Goal: Task Accomplishment & Management: Manage account settings

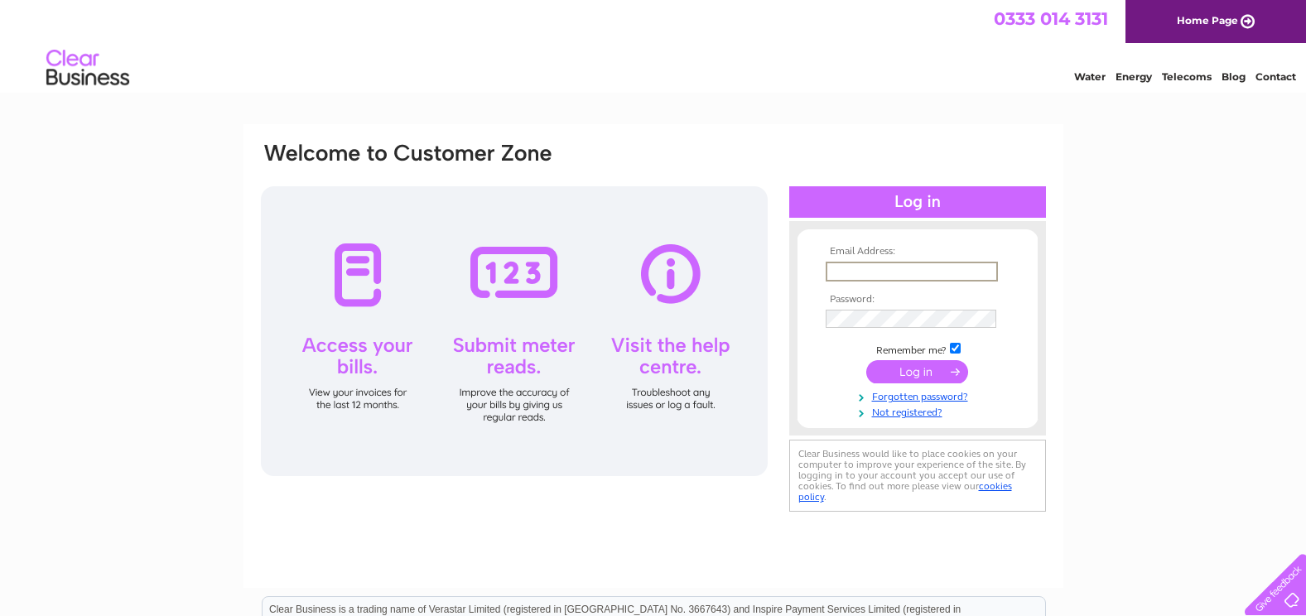
click at [844, 273] on input "text" at bounding box center [911, 272] width 172 height 20
type input "[EMAIL_ADDRESS][DOMAIN_NAME]"
click at [1159, 247] on div "Email Address: office@carelpress.co.uk Password: Forgotten password?" at bounding box center [653, 497] width 1306 height 747
click at [789, 282] on div "Email Address: office@carelpress.co.uk Password:" at bounding box center [917, 328] width 257 height 181
click at [886, 306] on td at bounding box center [917, 317] width 192 height 26
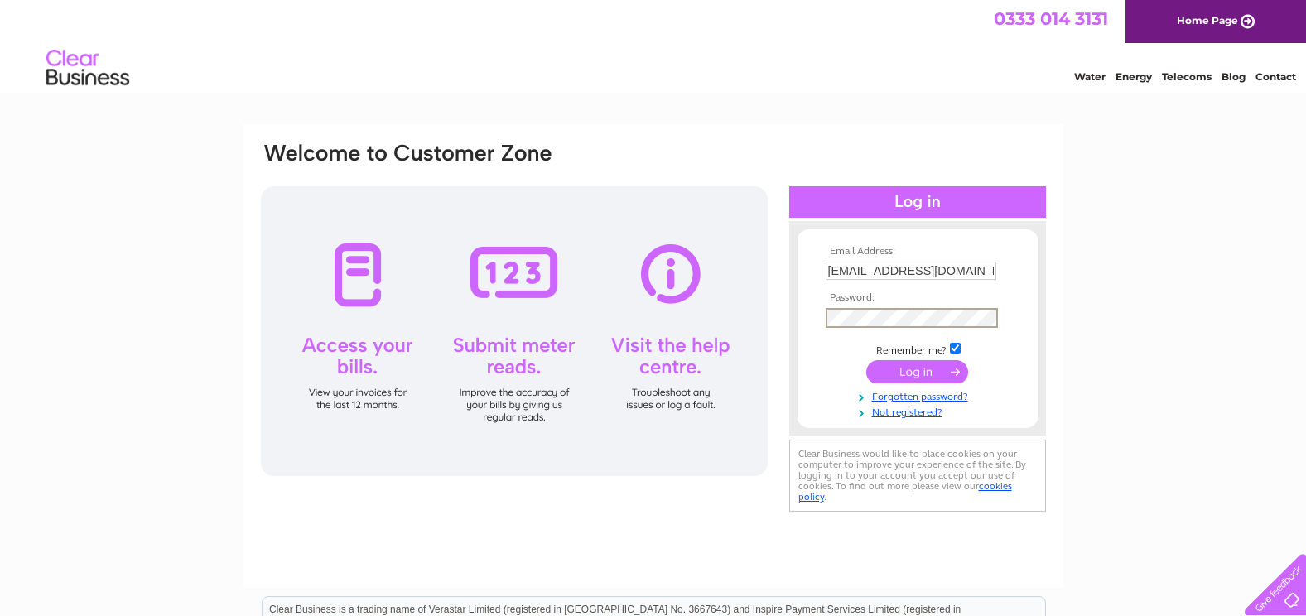
click at [900, 372] on input "submit" at bounding box center [917, 371] width 102 height 23
click at [892, 263] on input "text" at bounding box center [910, 271] width 171 height 18
type input "[EMAIL_ADDRESS][DOMAIN_NAME]"
click at [916, 373] on input "submit" at bounding box center [917, 369] width 102 height 23
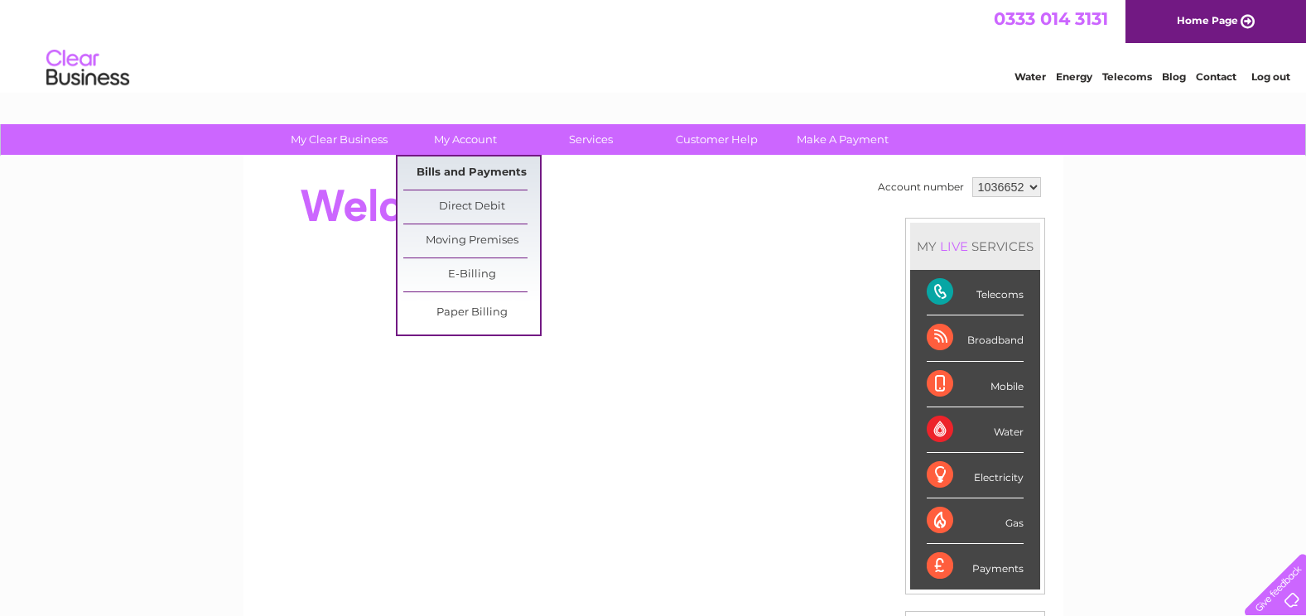
click at [467, 171] on link "Bills and Payments" at bounding box center [471, 172] width 137 height 33
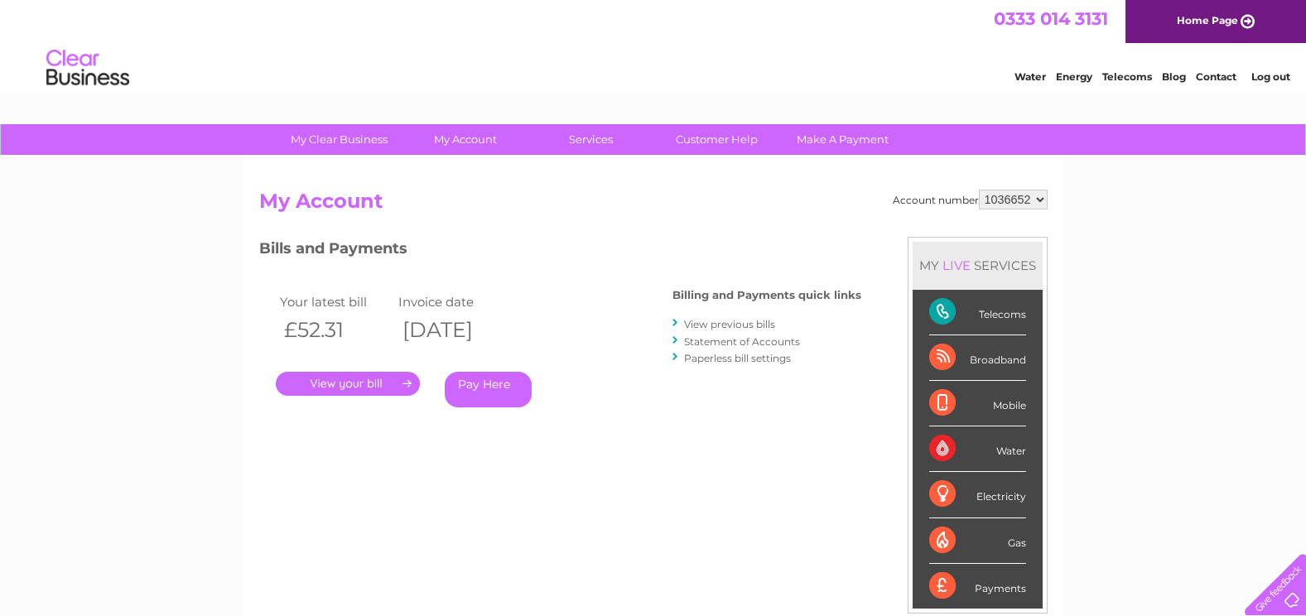
click at [369, 385] on link "." at bounding box center [348, 384] width 144 height 24
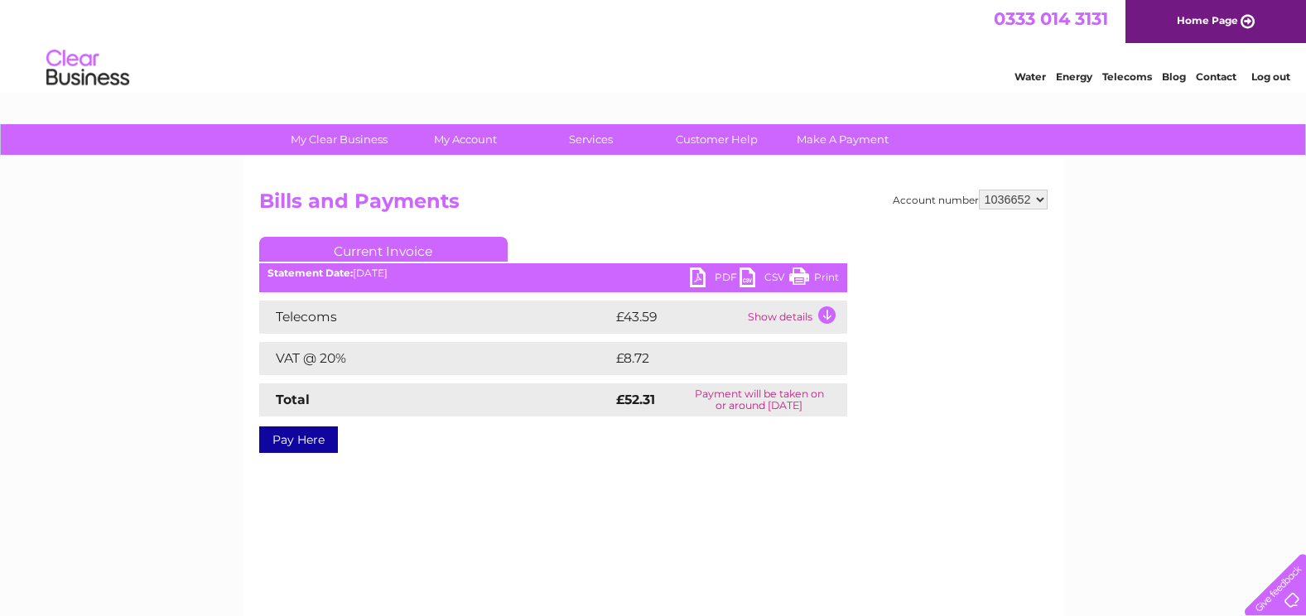
click at [723, 269] on link "PDF" at bounding box center [715, 279] width 50 height 24
click at [1278, 76] on link "Log out" at bounding box center [1270, 76] width 39 height 12
